Goal: Task Accomplishment & Management: Complete application form

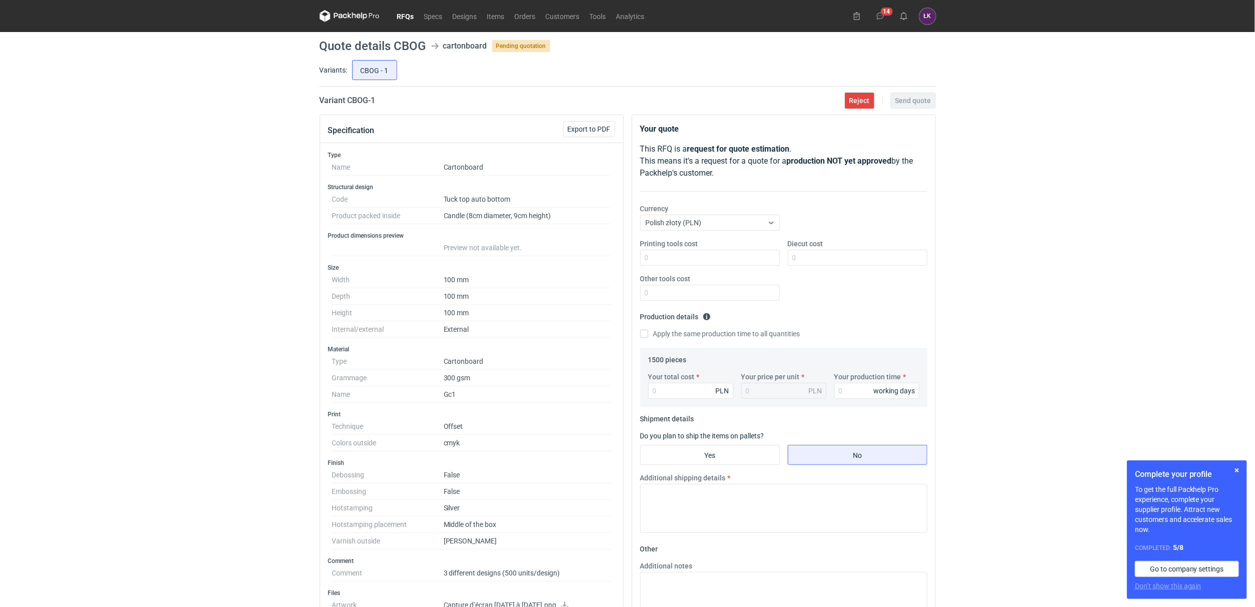
click at [215, 340] on div "RFQs Specs Designs Items Orders Customers Tools Analytics 14 [PERSON_NAME] Kowa…" at bounding box center [627, 303] width 1255 height 607
click at [217, 248] on div "RFQs Specs Designs Items Orders Customers Tools Analytics 14 ŁK Łukasz Kowalski…" at bounding box center [627, 303] width 1255 height 607
click at [206, 137] on div "RFQs Specs Designs Items Orders Customers Tools Analytics 14 ŁK Łukasz Kowalski…" at bounding box center [627, 303] width 1255 height 607
click at [408, 14] on link "RFQs" at bounding box center [405, 16] width 27 height 12
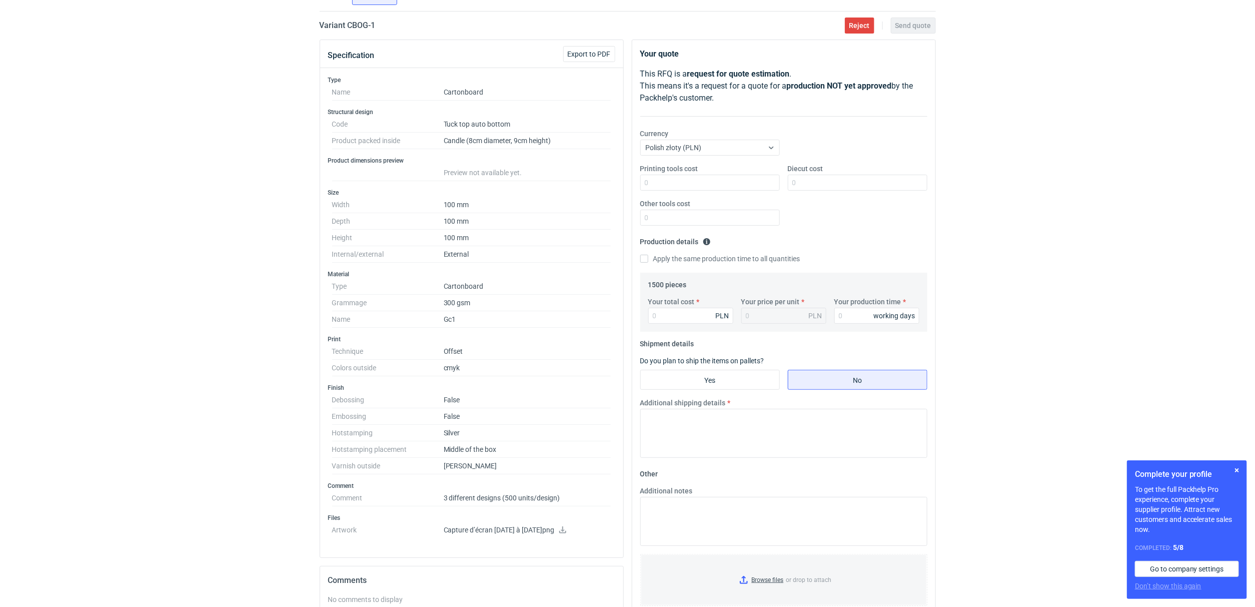
click at [567, 535] on link at bounding box center [563, 531] width 8 height 8
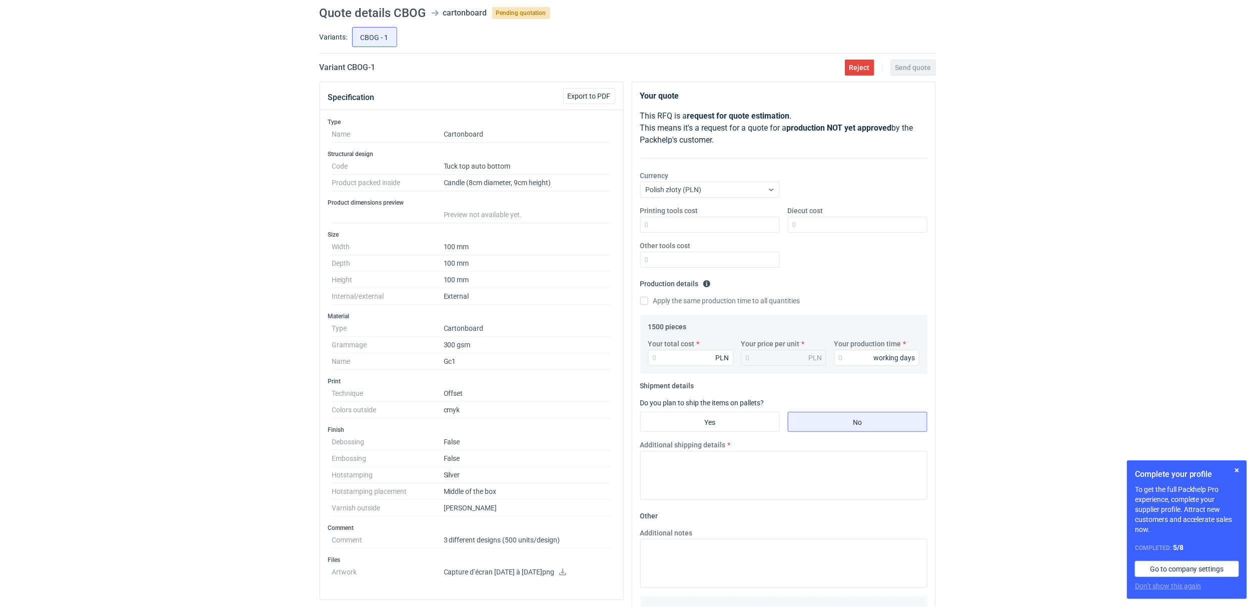
scroll to position [0, 0]
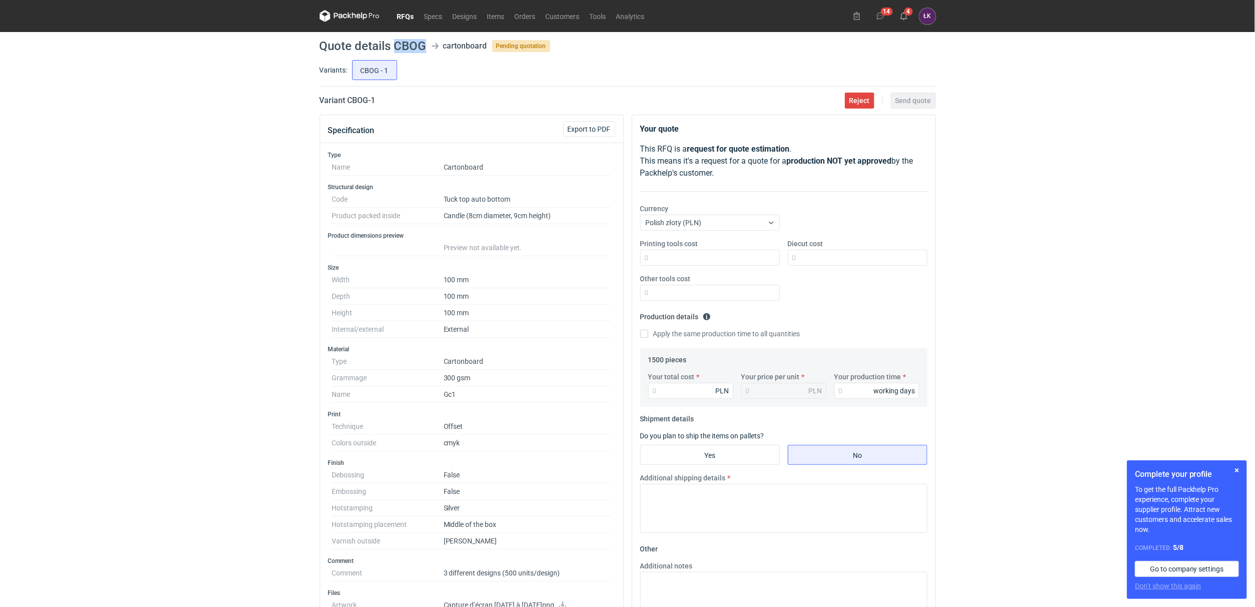
drag, startPoint x: 396, startPoint y: 46, endPoint x: 426, endPoint y: 42, distance: 30.8
click at [426, 42] on header "Quote details CBOG cartonboard Pending quotation" at bounding box center [628, 46] width 616 height 12
copy h1 "CBOG"
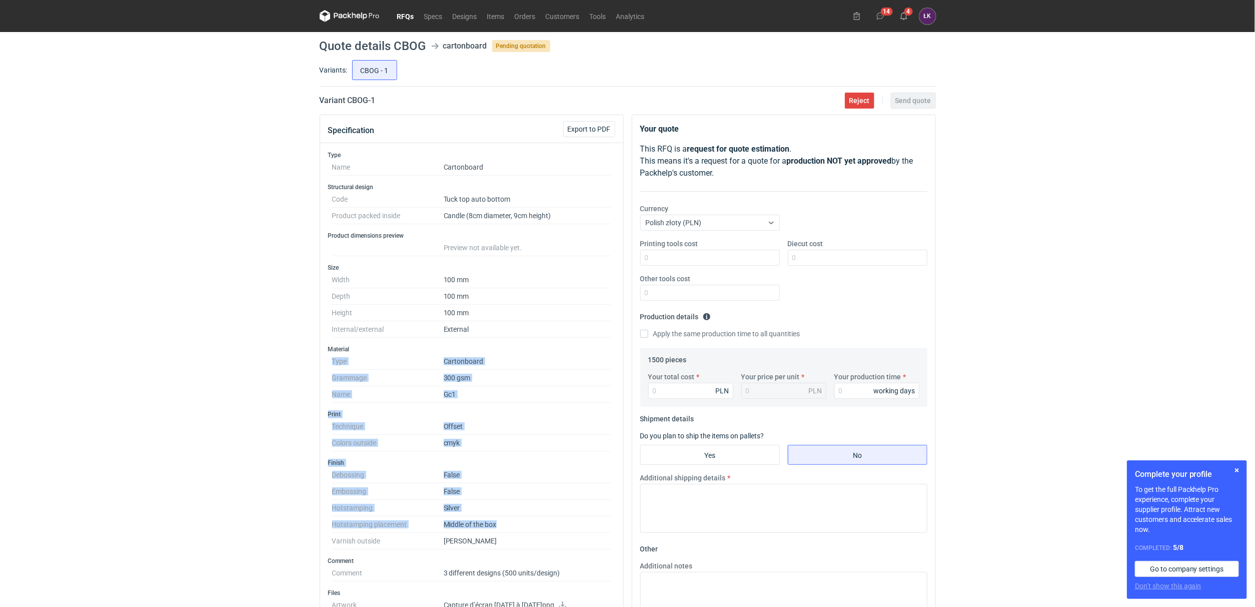
drag, startPoint x: 376, startPoint y: 339, endPoint x: 516, endPoint y: 528, distance: 235.3
click at [516, 528] on div "Type Name Cartonboard Structural design Code Tuck top auto bottom Product packe…" at bounding box center [471, 387] width 303 height 489
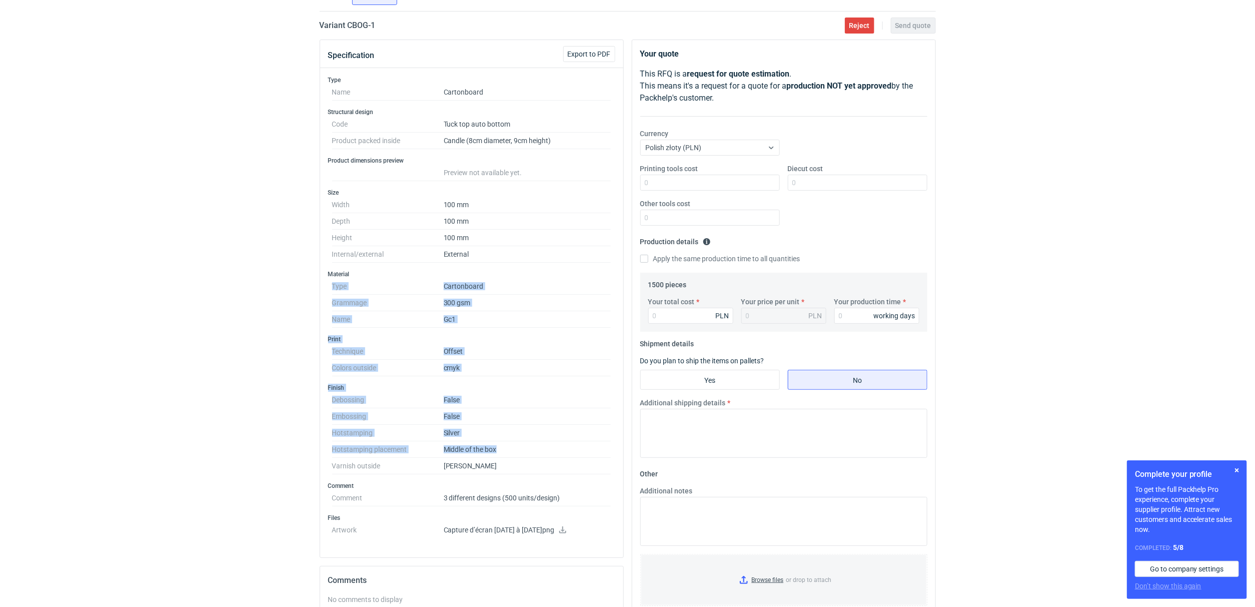
click at [422, 414] on dt "Embossing" at bounding box center [388, 416] width 112 height 17
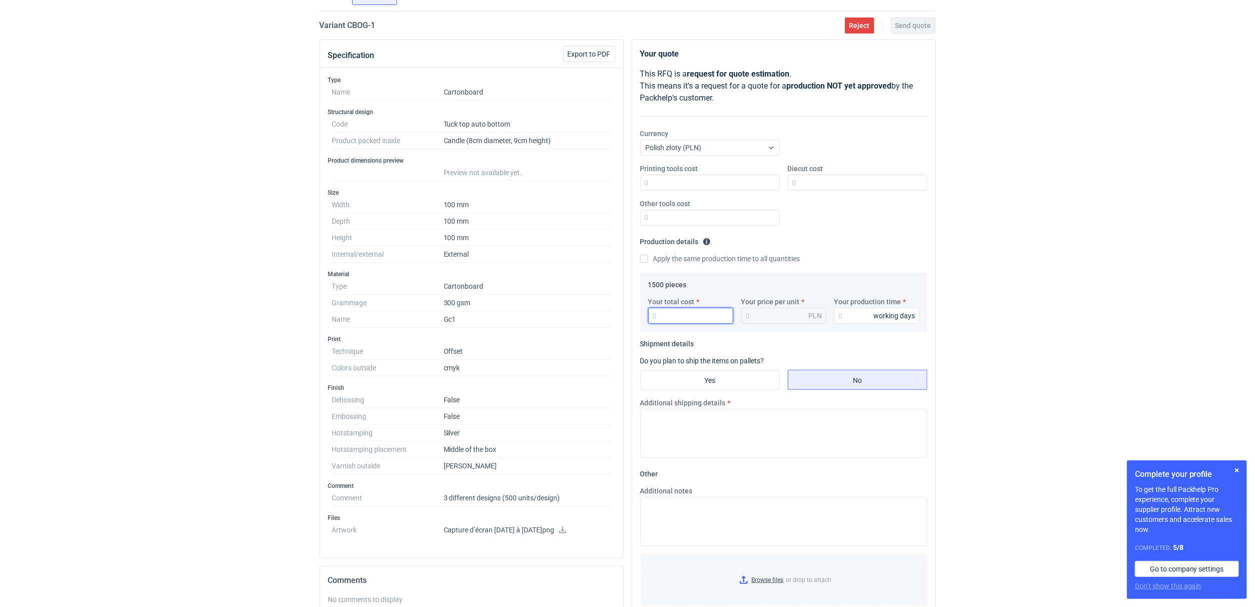
click at [677, 316] on input "Your total cost" at bounding box center [690, 316] width 85 height 16
type input "5175"
type input "3.45"
type input "5175"
click at [857, 316] on input "Your production time" at bounding box center [876, 316] width 85 height 16
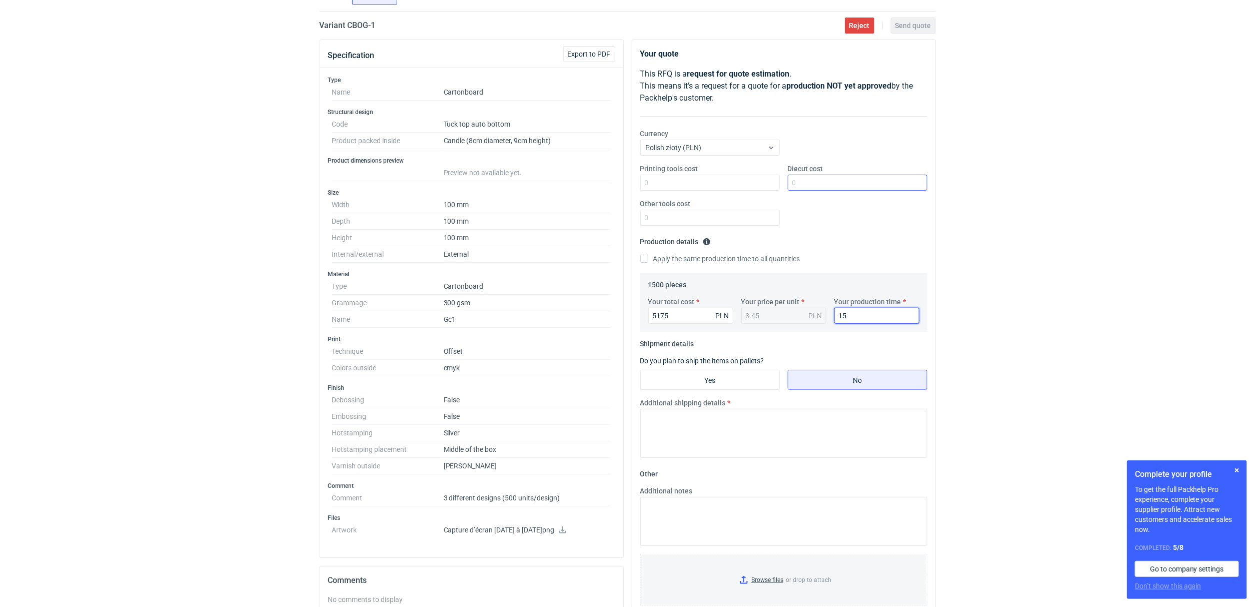
type input "15"
click at [857, 180] on input "Diecut cost" at bounding box center [858, 183] width 140 height 16
click at [1070, 184] on div "RFQs Specs Designs Items Orders Customers Tools Analytics 14 4 ŁK [PERSON_NAME]…" at bounding box center [627, 228] width 1255 height 607
click at [804, 188] on input "Diecut cost" at bounding box center [858, 183] width 140 height 16
type input "900"
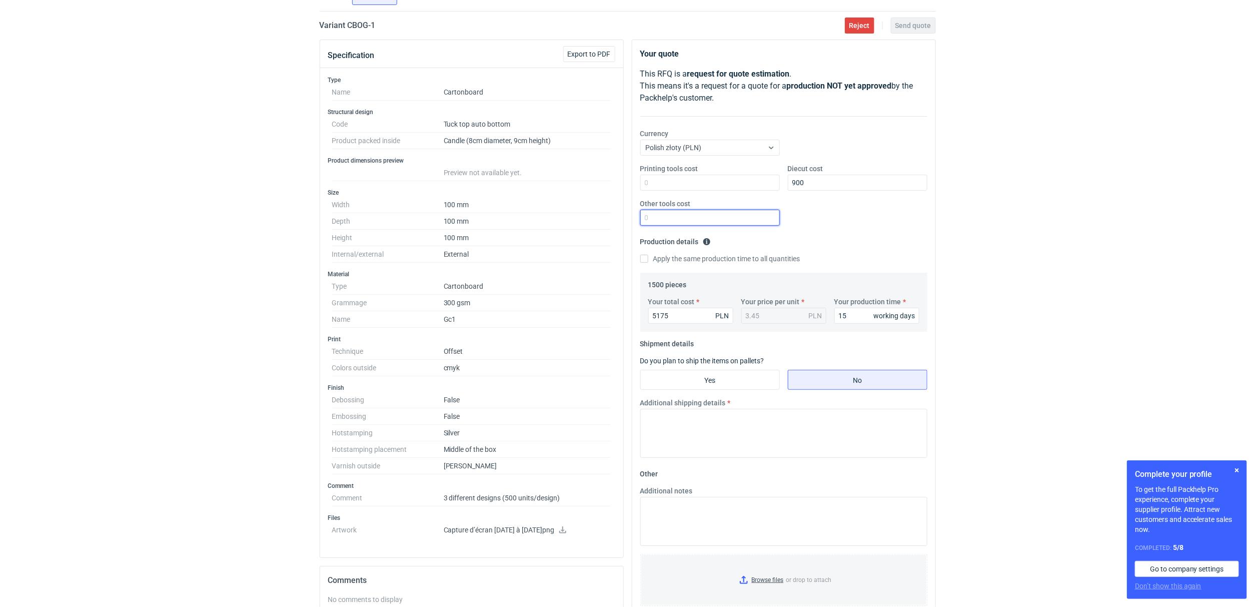
click at [675, 225] on input "Other tools cost" at bounding box center [710, 218] width 140 height 16
click at [962, 215] on div "RFQs Specs Designs Items Orders Customers Tools Analytics 14 4 ŁK [PERSON_NAME]…" at bounding box center [627, 228] width 1255 height 607
click at [668, 212] on input "Other tools cost" at bounding box center [710, 218] width 140 height 16
type input "570"
click at [681, 418] on textarea "Additional shipping details" at bounding box center [783, 433] width 287 height 49
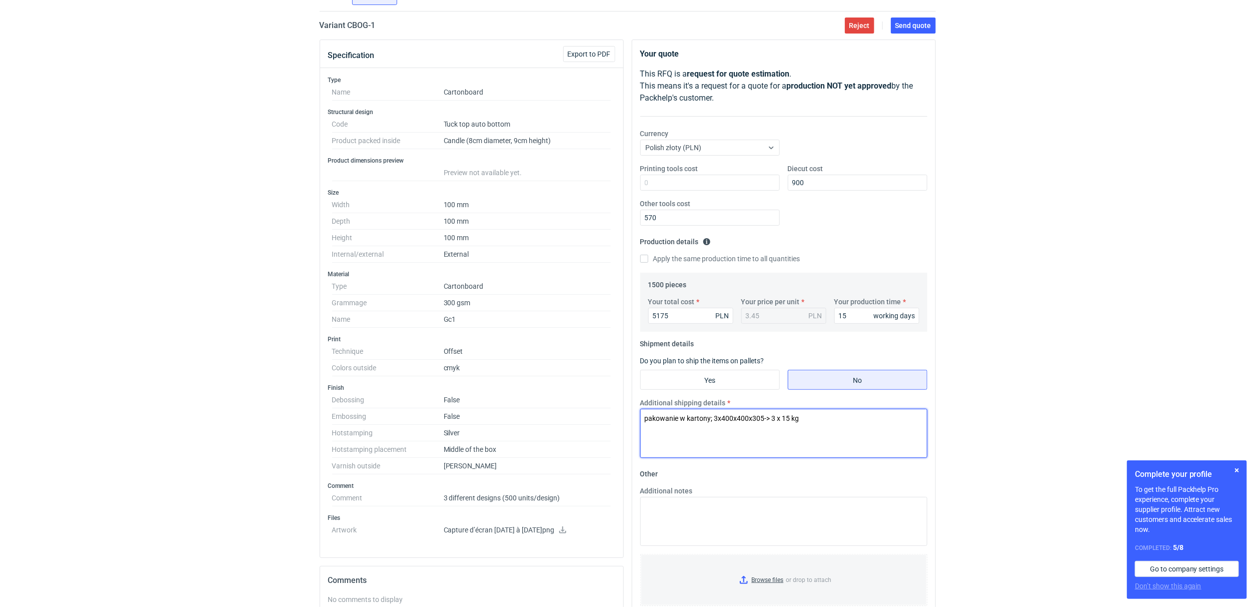
click at [770, 416] on textarea "pakowanie w kartony; 3x400x400x305-> 3 x 15 kg" at bounding box center [783, 433] width 287 height 49
click at [768, 413] on textarea "pakowanie w kartony; 3x400x400x305->6 x 15 kg" at bounding box center [783, 433] width 287 height 49
click at [714, 419] on textarea "pakowanie w kartony; 3x400x400x305-> 6 x 15 kg" at bounding box center [783, 433] width 287 height 49
click at [789, 417] on textarea "pakowanie w kartony; 6x400x400x305-> 6 x 15 kg" at bounding box center [783, 433] width 287 height 49
click at [825, 422] on textarea "pakowanie w kartony; 6x400x400x305-> 6 x 10 kg" at bounding box center [783, 433] width 287 height 49
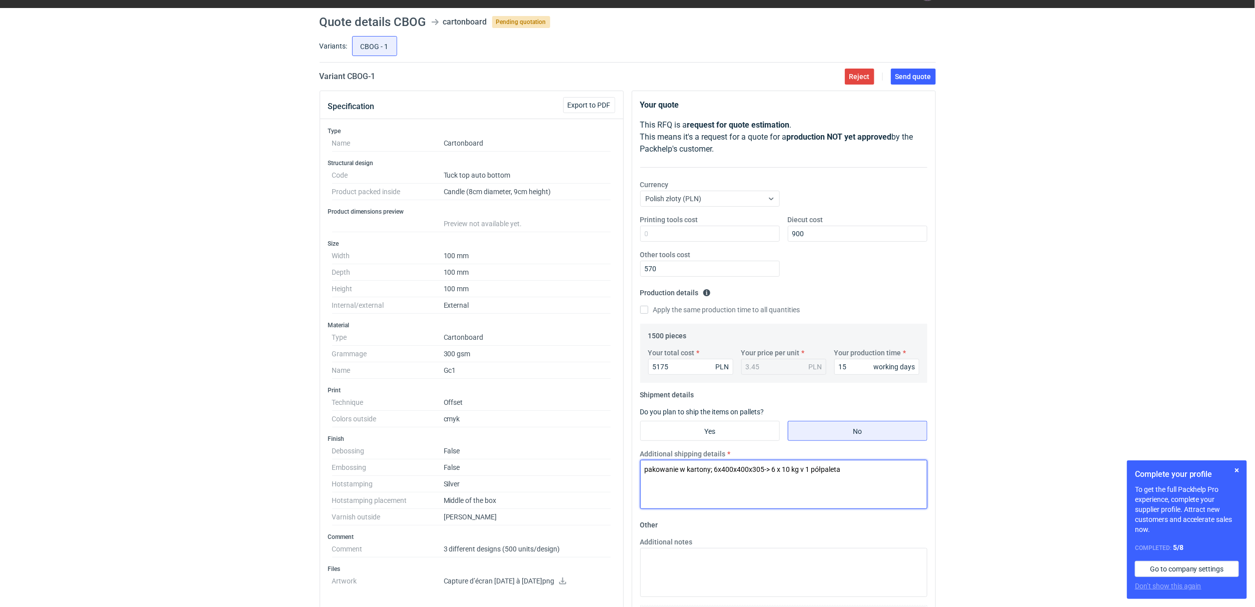
scroll to position [0, 0]
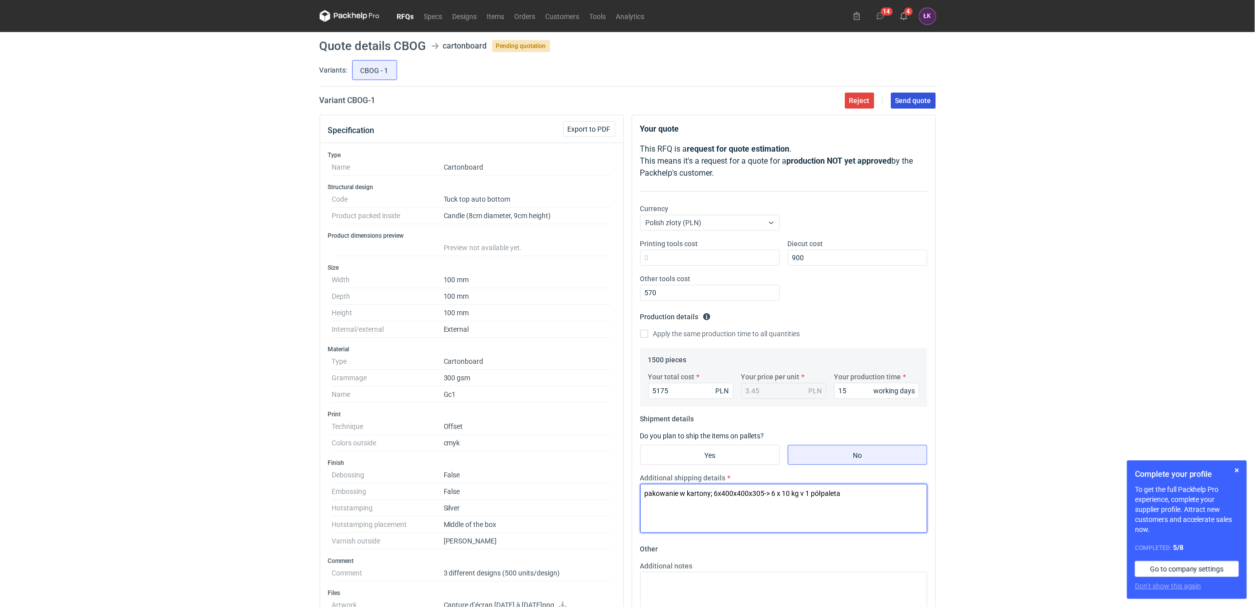
type textarea "pakowanie w kartony; 6x400x400x305-> 6 x 10 kg v 1 półpaleta"
click at [919, 100] on span "Send quote" at bounding box center [913, 100] width 36 height 7
drag, startPoint x: 403, startPoint y: 44, endPoint x: 427, endPoint y: 44, distance: 23.5
click at [427, 44] on header "Quote details CBOG cartonboard Pending quotation" at bounding box center [628, 46] width 616 height 12
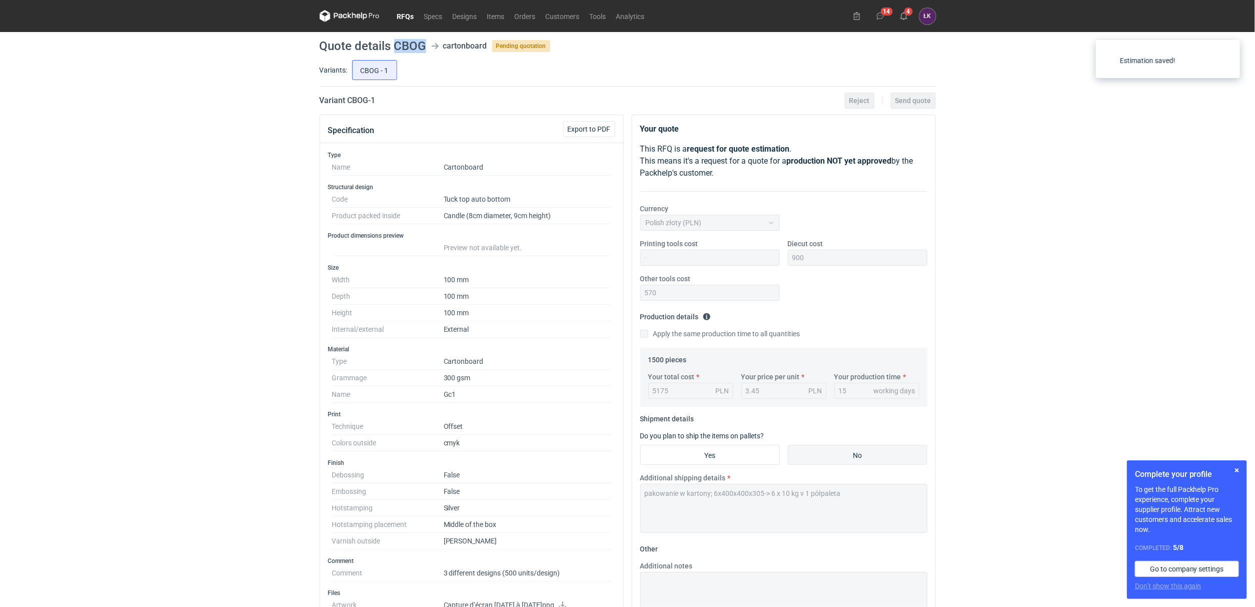
copy h1 "CBOG"
click at [309, 156] on div "RFQs Specs Designs Items Orders Customers Tools Analytics 14 4 ŁK [PERSON_NAME]…" at bounding box center [627, 303] width 1255 height 607
click at [906, 14] on icon at bounding box center [904, 16] width 8 height 8
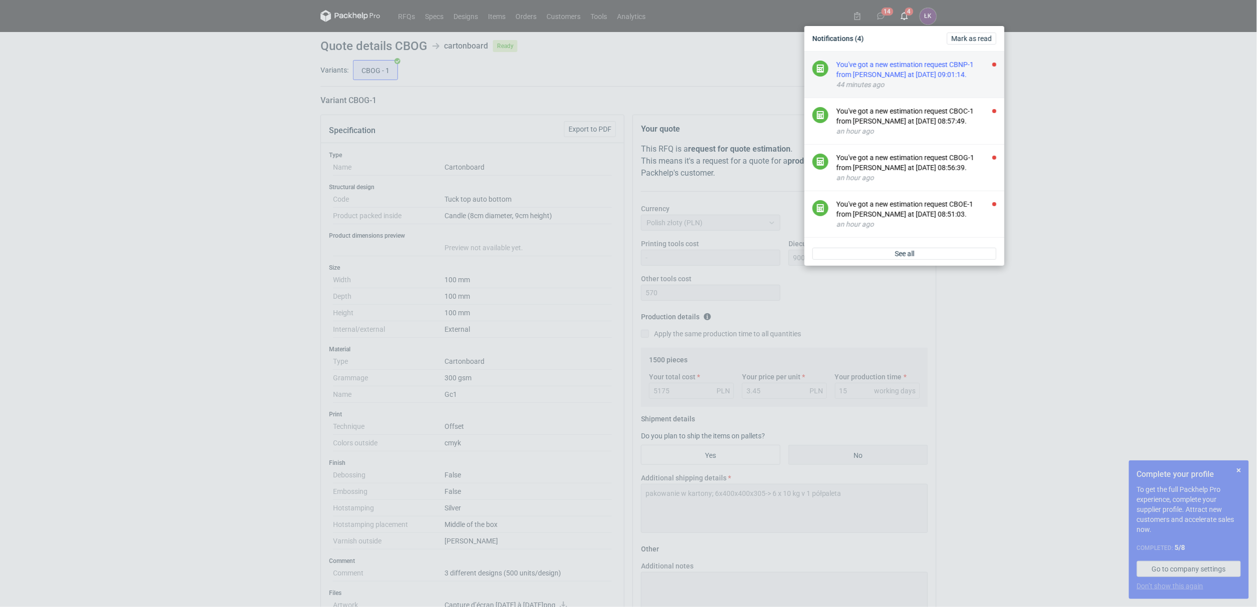
click at [903, 60] on div "You've got a new estimation request CBNP-1 from [PERSON_NAME] at [DATE] 09:01:1…" at bounding box center [917, 70] width 160 height 20
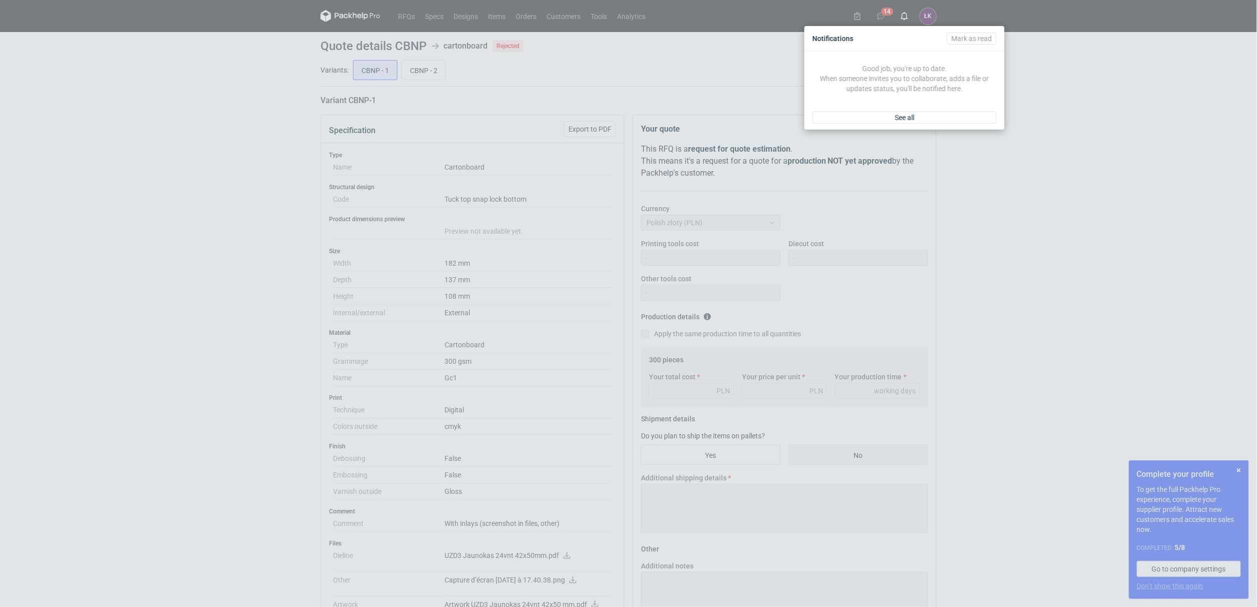
click at [137, 166] on div "Notifications [PERSON_NAME] as read Good job, you're up to date. When someone i…" at bounding box center [628, 303] width 1257 height 607
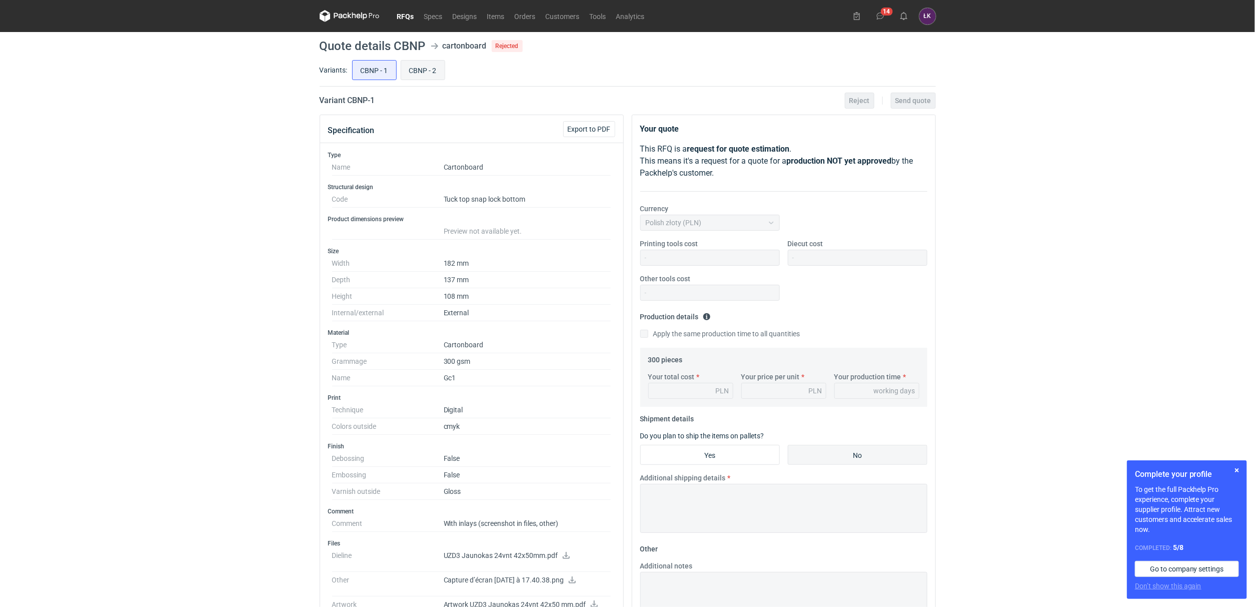
click at [416, 66] on input "CBNP - 2" at bounding box center [423, 70] width 44 height 19
radio input "true"
click at [365, 71] on input "CBNP - 1" at bounding box center [375, 70] width 44 height 19
radio input "true"
drag, startPoint x: 420, startPoint y: 68, endPoint x: 434, endPoint y: 68, distance: 13.5
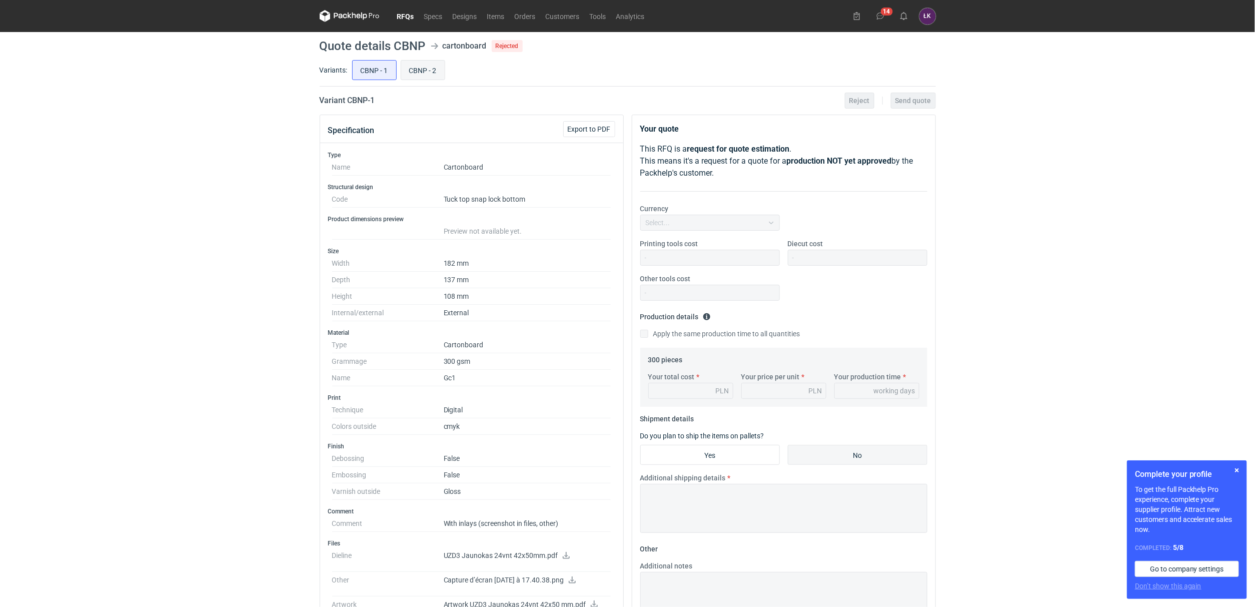
click at [422, 68] on input "CBNP - 2" at bounding box center [423, 70] width 44 height 19
radio input "true"
click at [904, 20] on use at bounding box center [903, 16] width 7 height 8
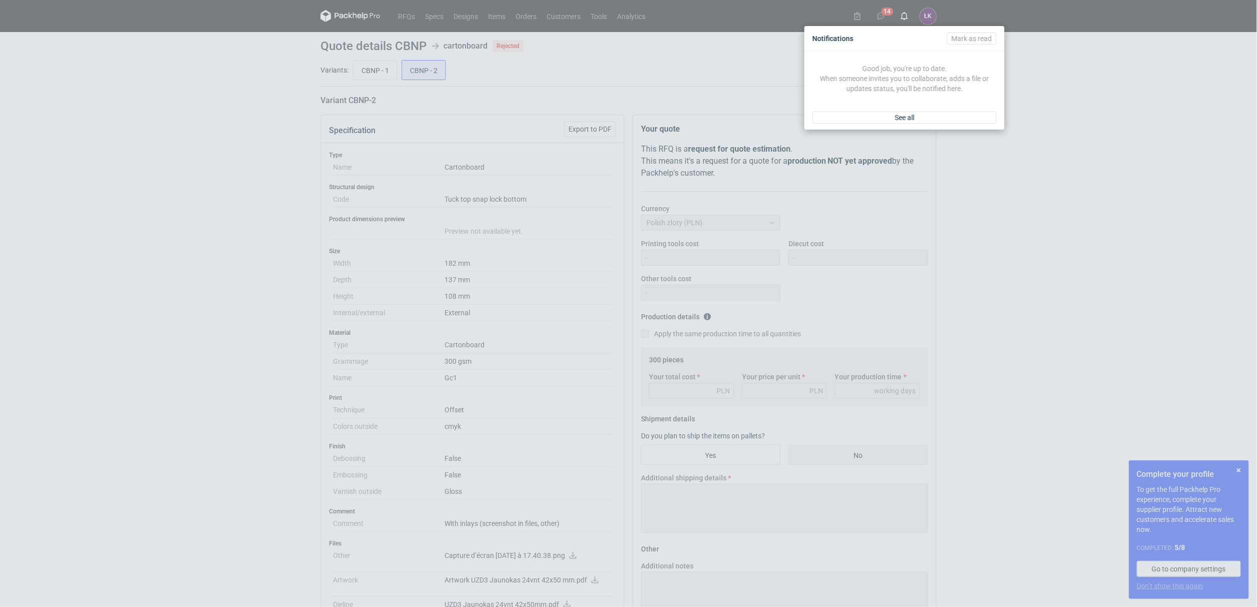
click at [1037, 88] on div "Notifications [PERSON_NAME] as read Good job, you're up to date. When someone i…" at bounding box center [628, 303] width 1257 height 607
